Goal: Task Accomplishment & Management: Manage account settings

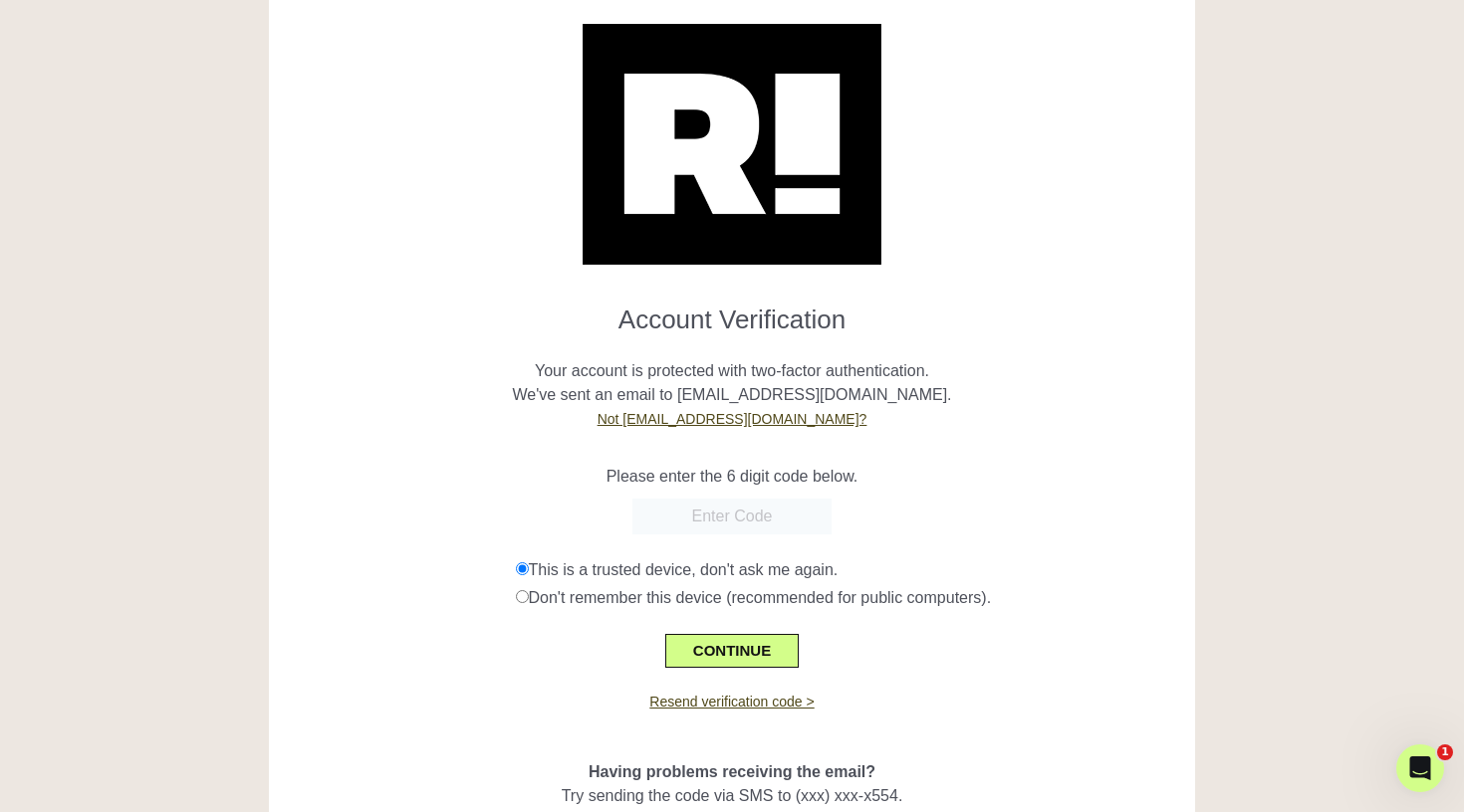
click at [748, 516] on input "text" at bounding box center [732, 517] width 200 height 36
click at [913, 235] on div at bounding box center [732, 132] width 896 height 264
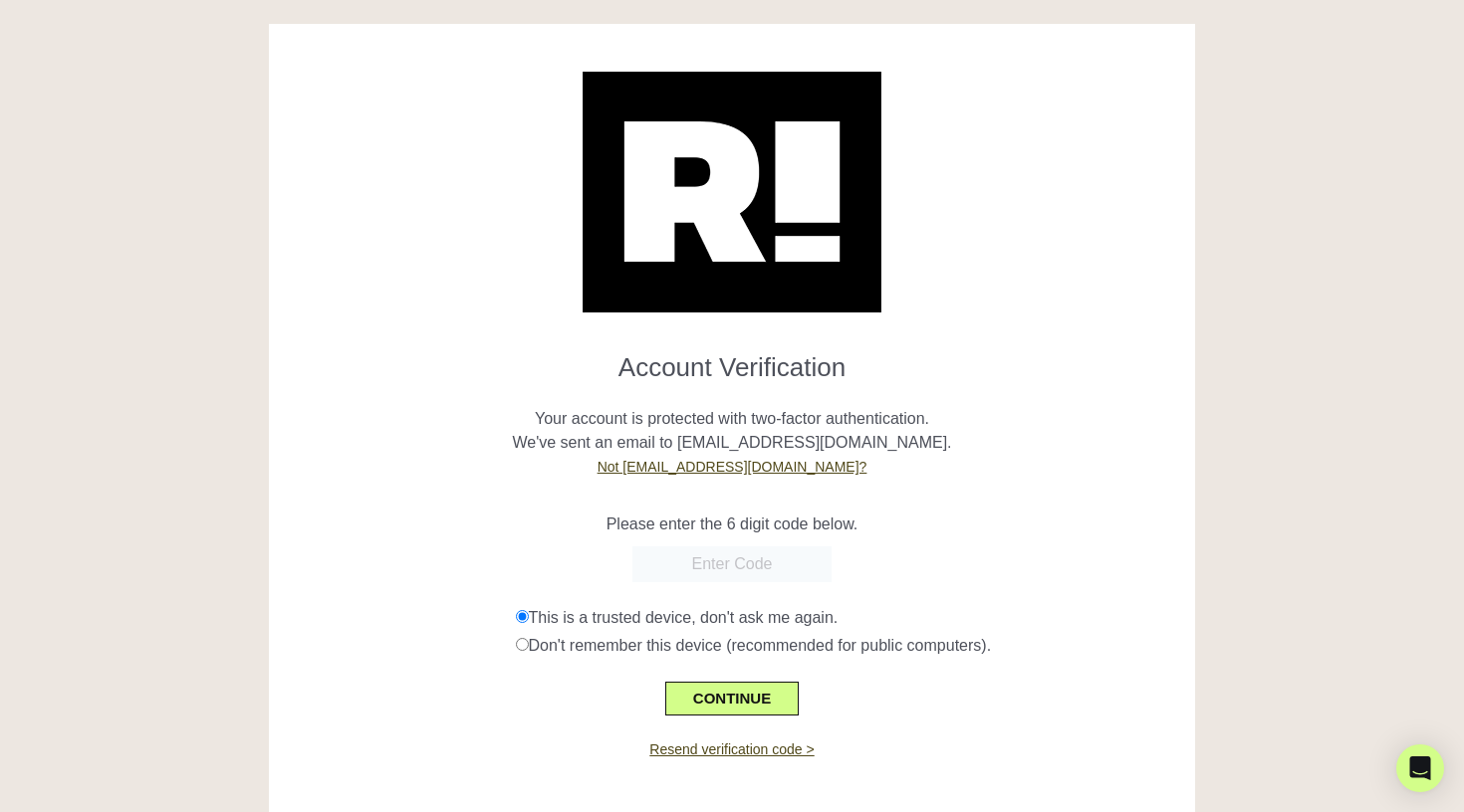
click at [883, 403] on p "Your account is protected with two-factor authentication. We've sent an email t…" at bounding box center [732, 431] width 896 height 96
click at [747, 472] on link "Not [EMAIL_ADDRESS][DOMAIN_NAME]?" at bounding box center [732, 467] width 269 height 16
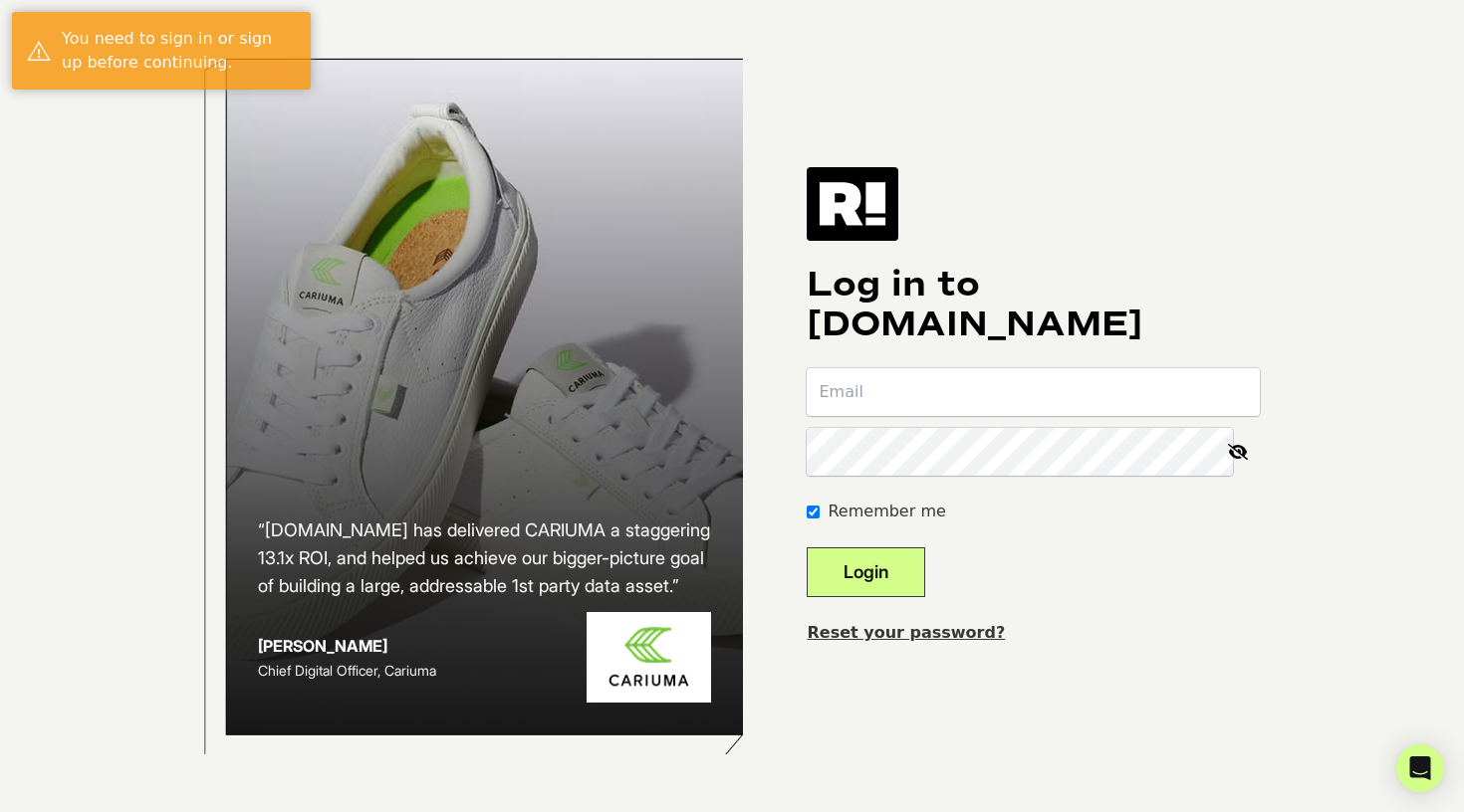
click at [949, 389] on input "email" at bounding box center [1033, 392] width 453 height 48
type input "[EMAIL_ADDRESS][DOMAIN_NAME]"
